Goal: Transaction & Acquisition: Purchase product/service

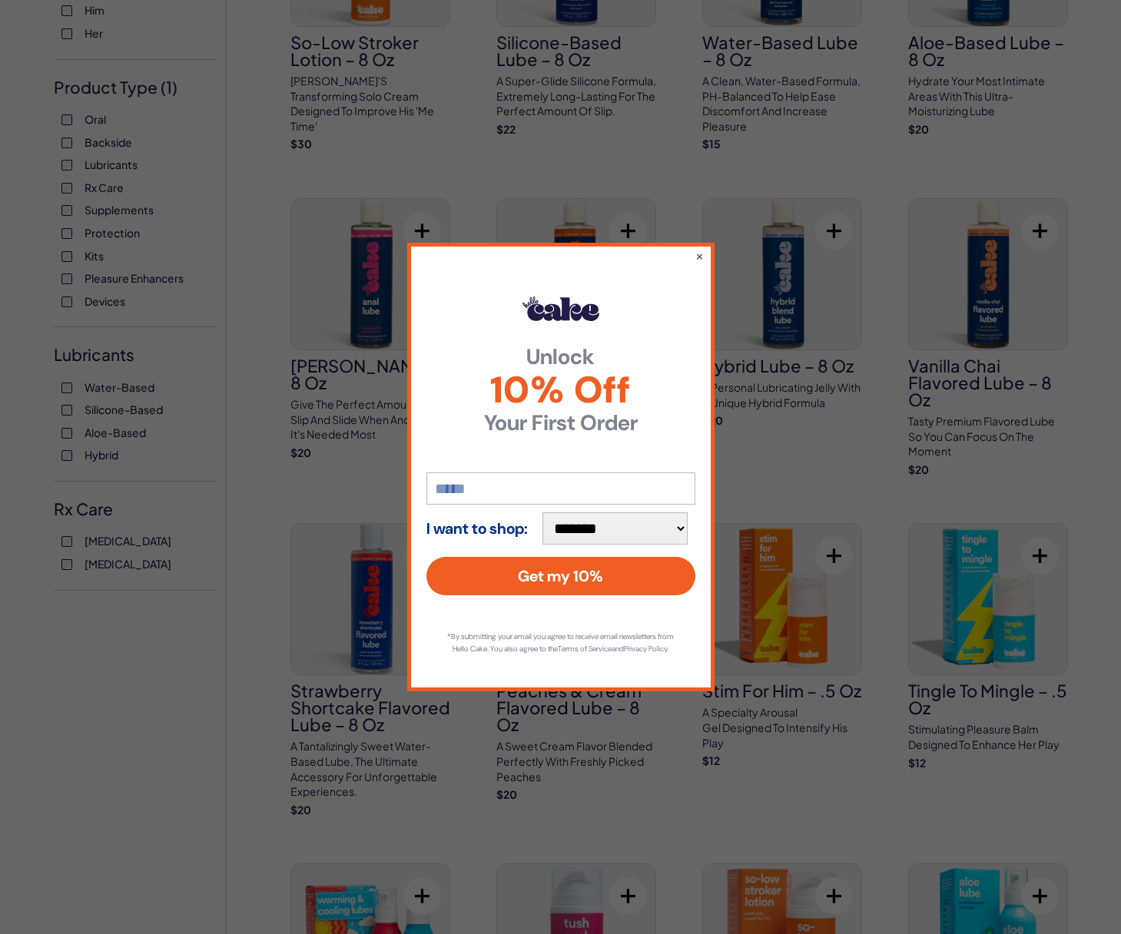
scroll to position [269, 0]
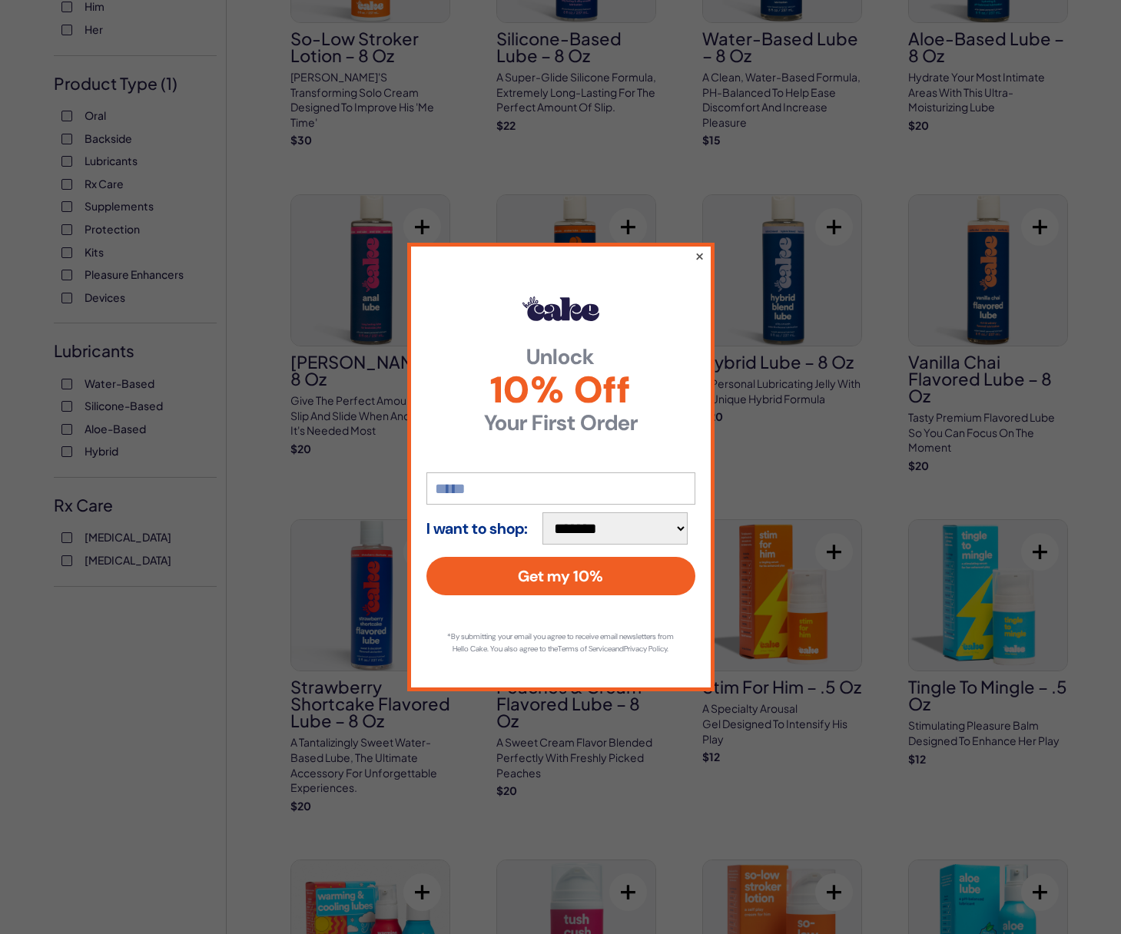
click at [699, 251] on button "×" at bounding box center [699, 256] width 10 height 18
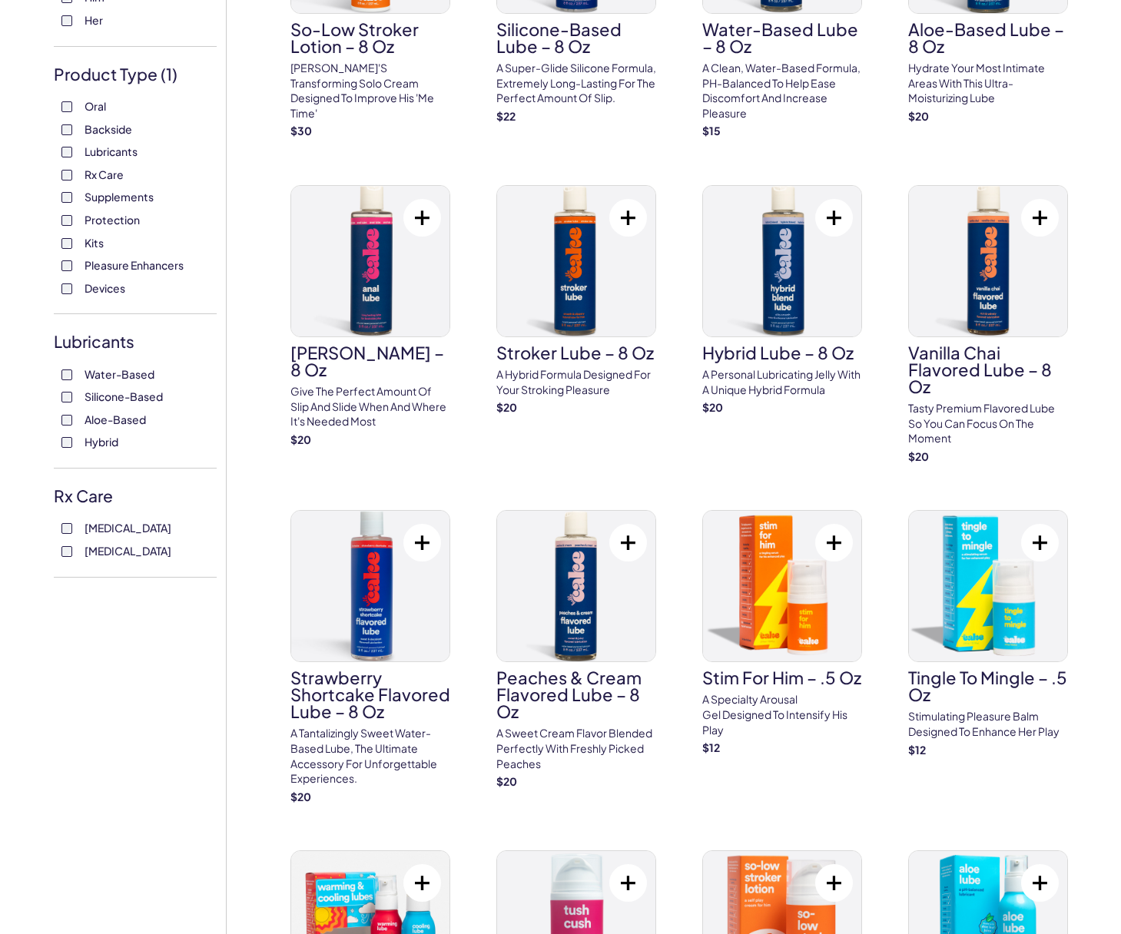
scroll to position [0, 0]
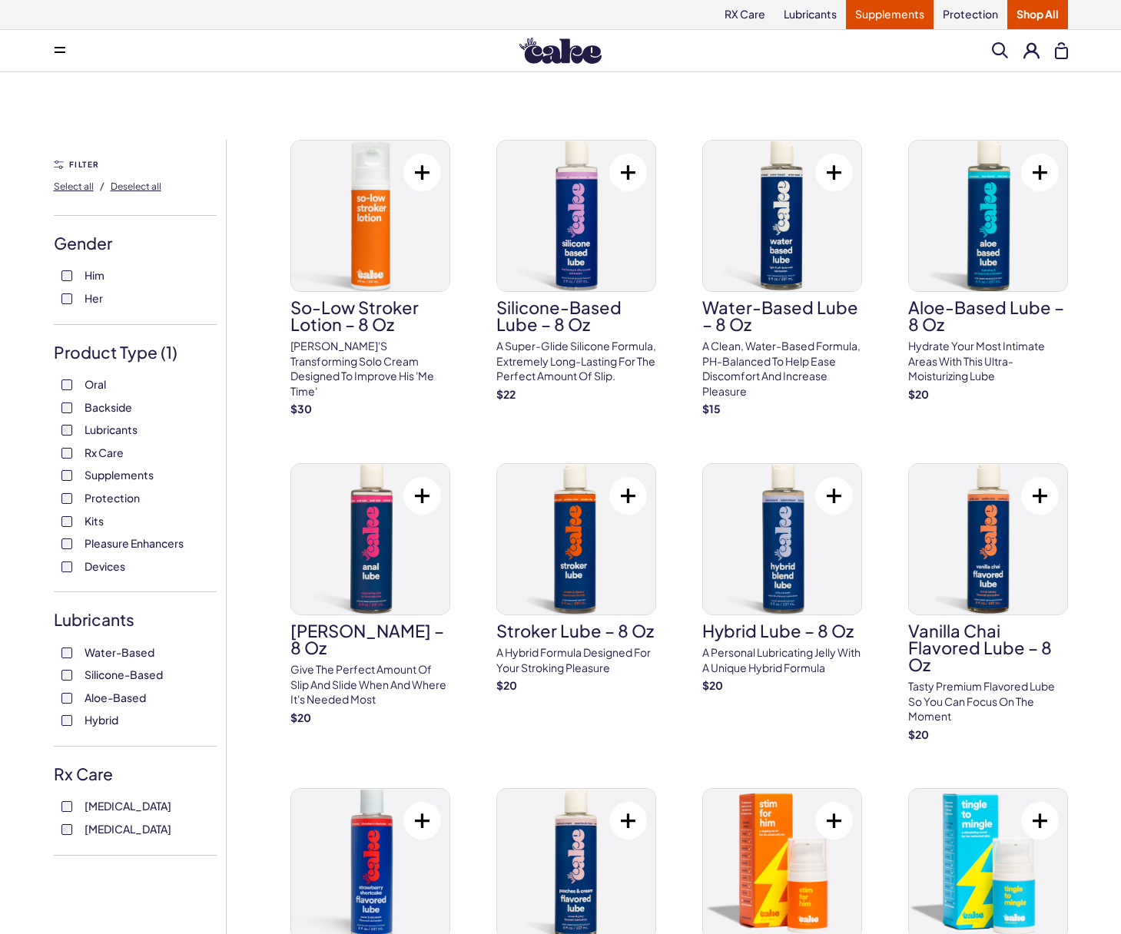
click at [901, 16] on link "Supplements" at bounding box center [890, 14] width 88 height 29
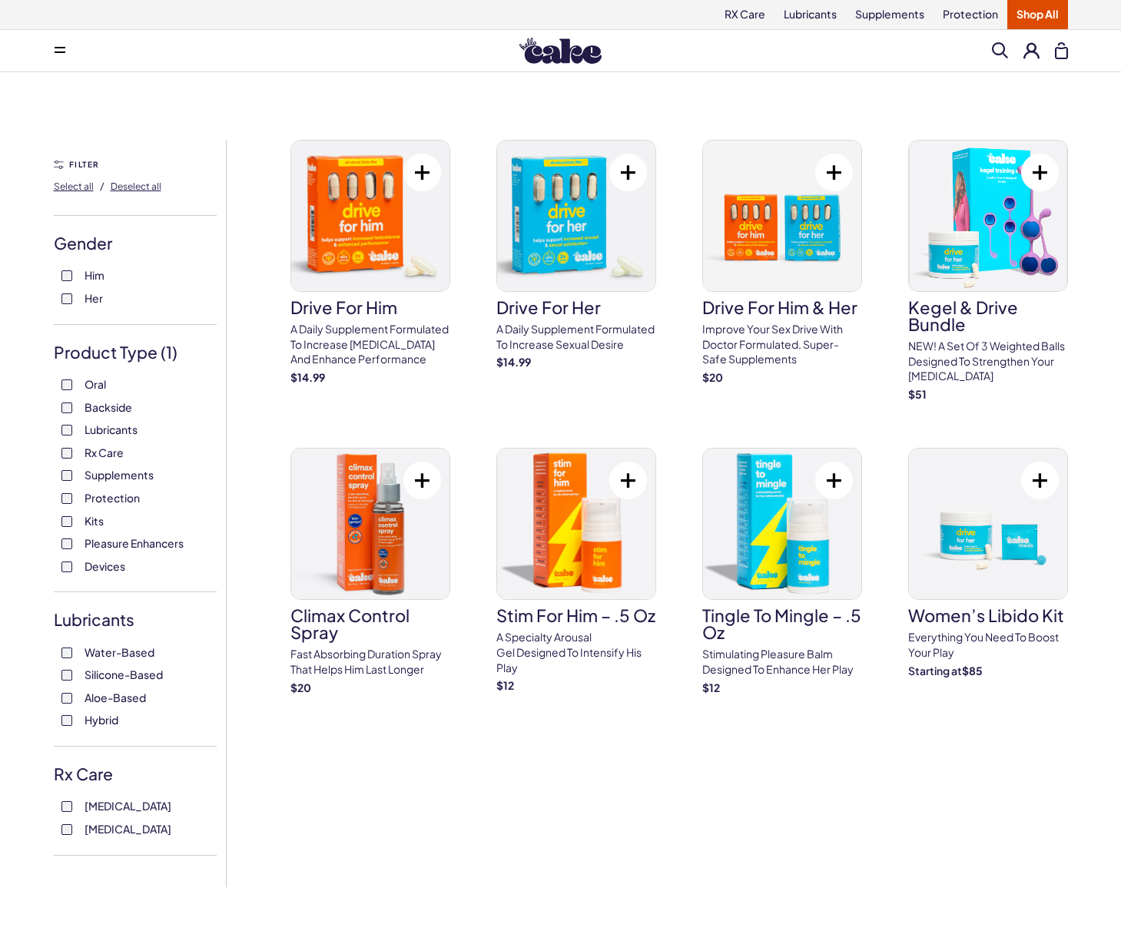
click at [1047, 11] on link "Shop All" at bounding box center [1037, 14] width 61 height 29
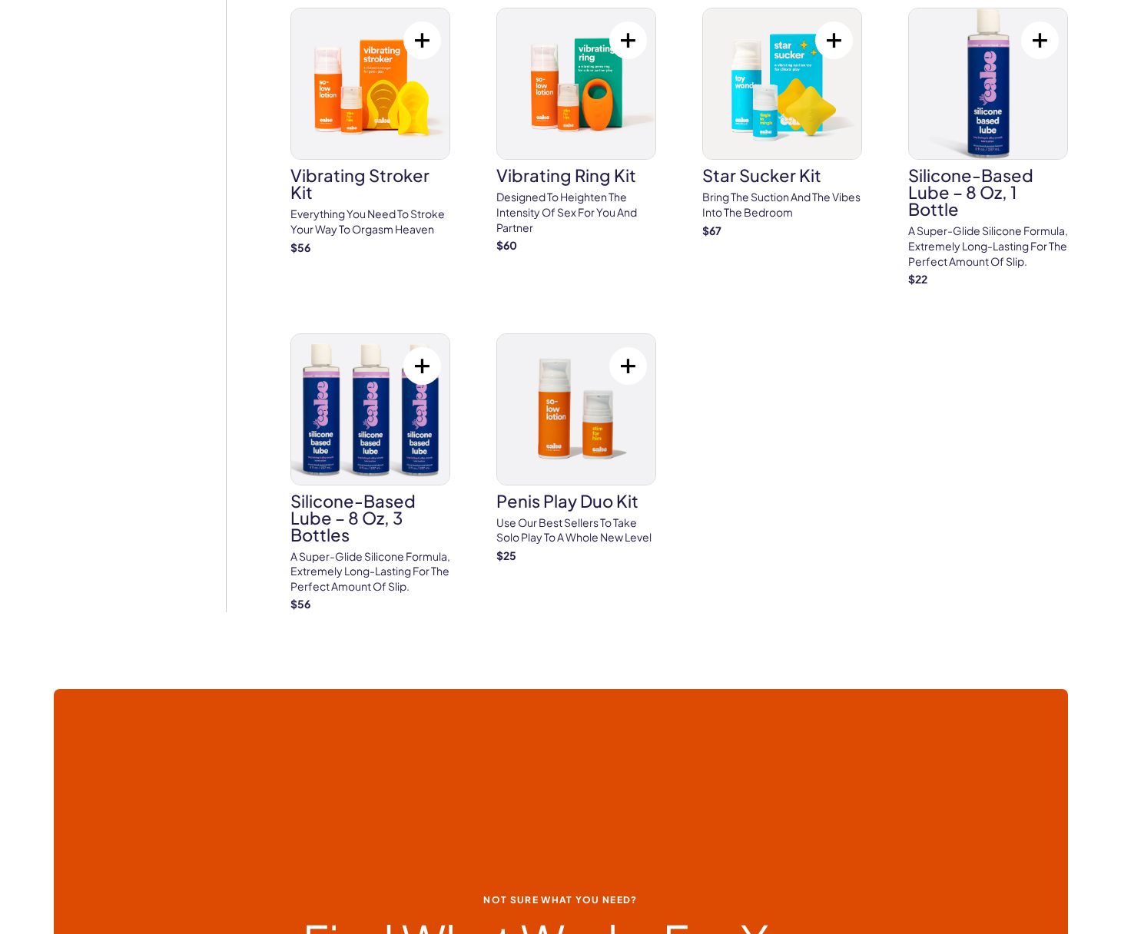
scroll to position [5973, 0]
